Goal: Find specific page/section: Find specific page/section

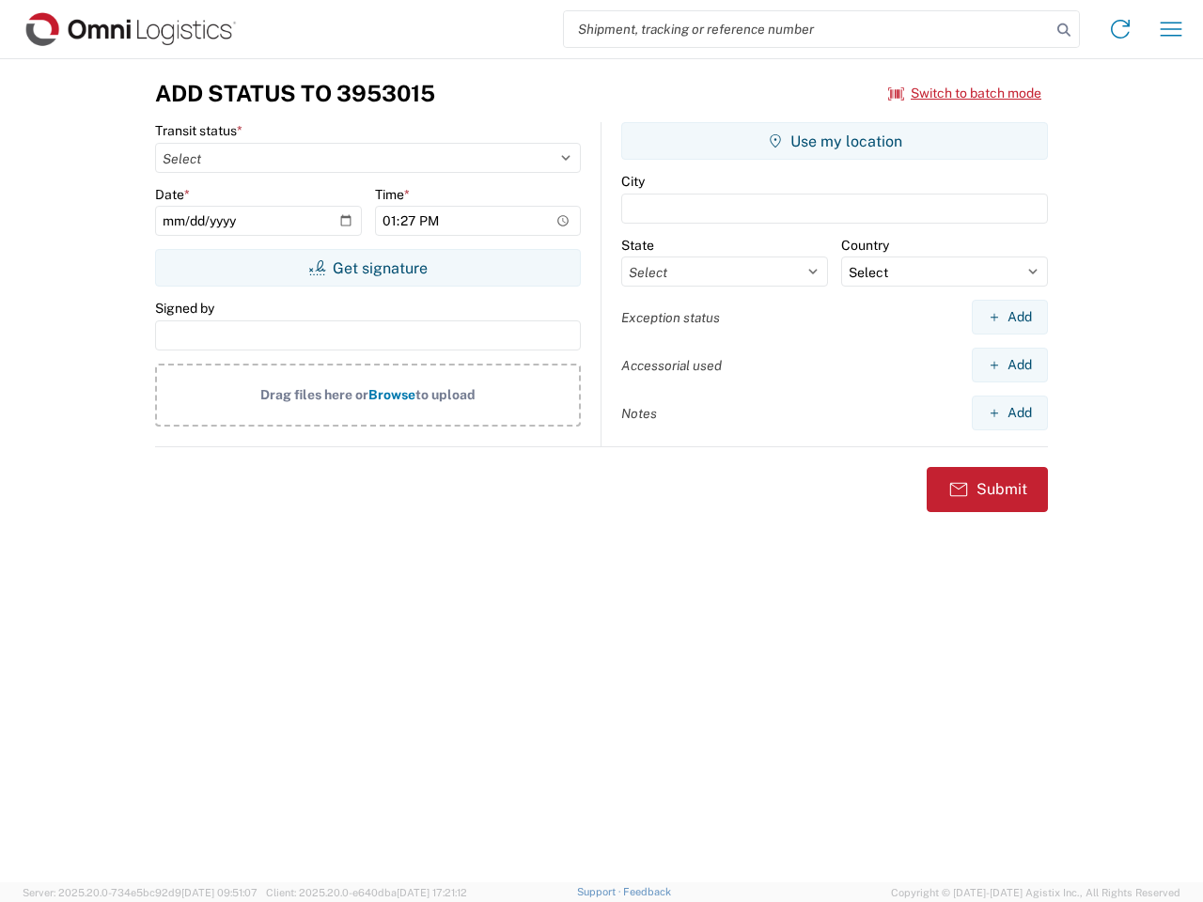
click at [807, 29] on input "search" at bounding box center [807, 29] width 487 height 36
click at [1064, 30] on icon at bounding box center [1064, 30] width 26 height 26
click at [1120, 29] on icon at bounding box center [1120, 29] width 30 height 30
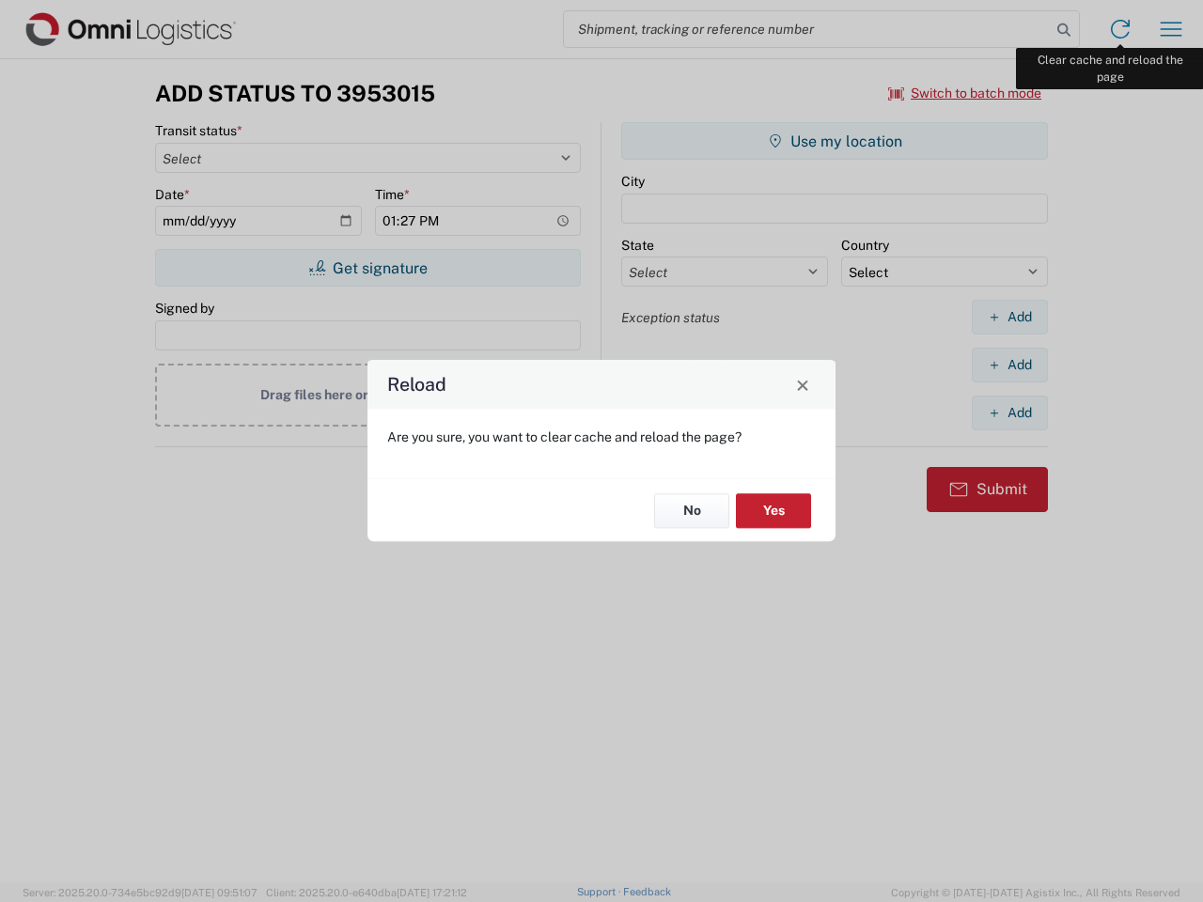
click at [1171, 29] on div "Reload Are you sure, you want to clear cache and reload the page? No Yes" at bounding box center [601, 451] width 1203 height 902
click at [965, 93] on div "Reload Are you sure, you want to clear cache and reload the page? No Yes" at bounding box center [601, 451] width 1203 height 902
click at [367, 268] on div "Reload Are you sure, you want to clear cache and reload the page? No Yes" at bounding box center [601, 451] width 1203 height 902
click at [835, 141] on div "Reload Are you sure, you want to clear cache and reload the page? No Yes" at bounding box center [601, 451] width 1203 height 902
click at [1009, 317] on div "Reload Are you sure, you want to clear cache and reload the page? No Yes" at bounding box center [601, 451] width 1203 height 902
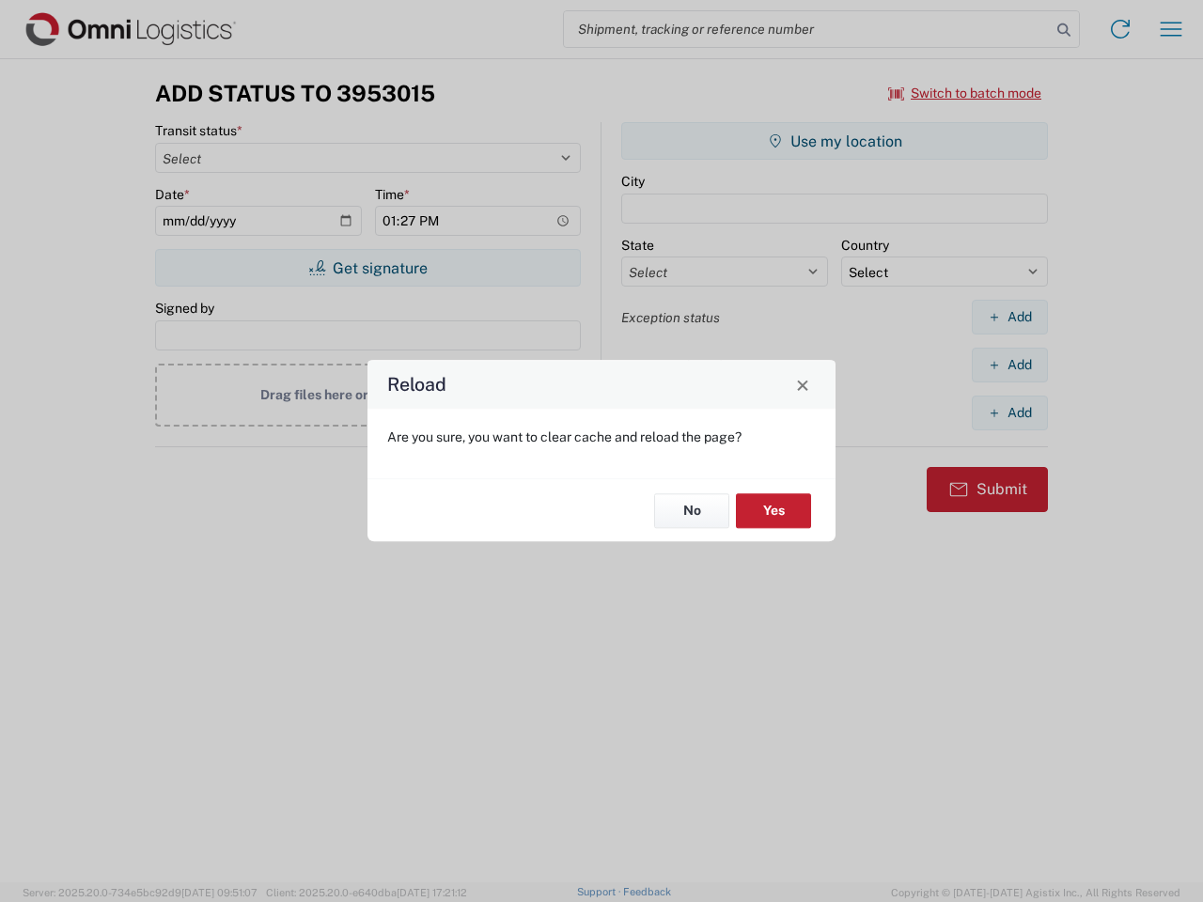
click at [1009, 365] on div "Reload Are you sure, you want to clear cache and reload the page? No Yes" at bounding box center [601, 451] width 1203 height 902
click at [1009, 413] on div "Reload Are you sure, you want to clear cache and reload the page? No Yes" at bounding box center [601, 451] width 1203 height 902
